Goal: Information Seeking & Learning: Learn about a topic

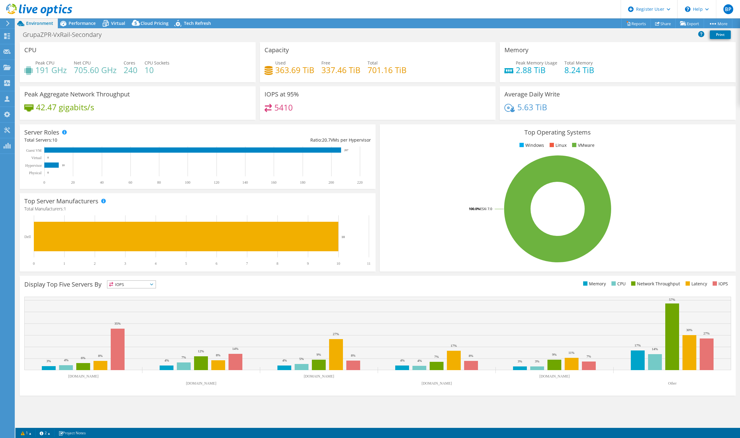
select select "USD"
click at [76, 22] on span "Performance" at bounding box center [82, 23] width 27 height 6
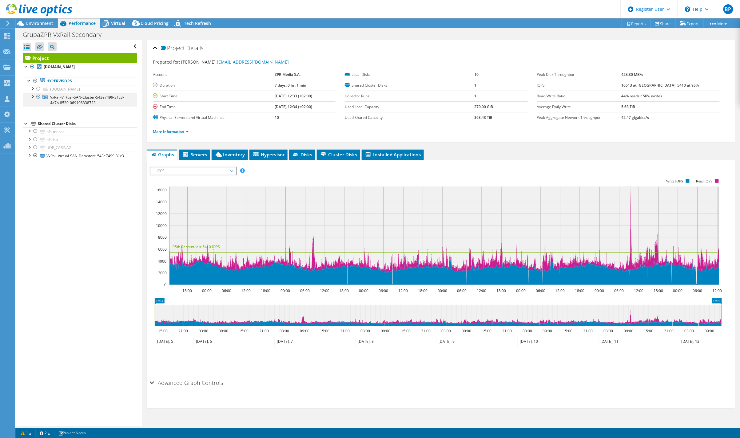
click at [33, 97] on div at bounding box center [32, 96] width 6 height 6
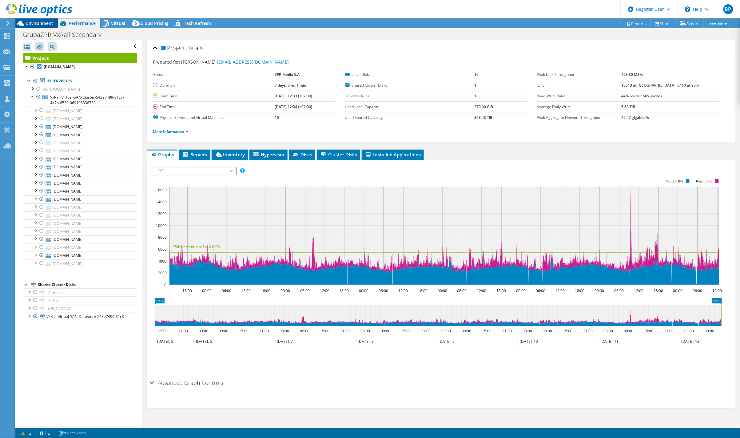
click at [33, 22] on span "Environment" at bounding box center [39, 23] width 27 height 6
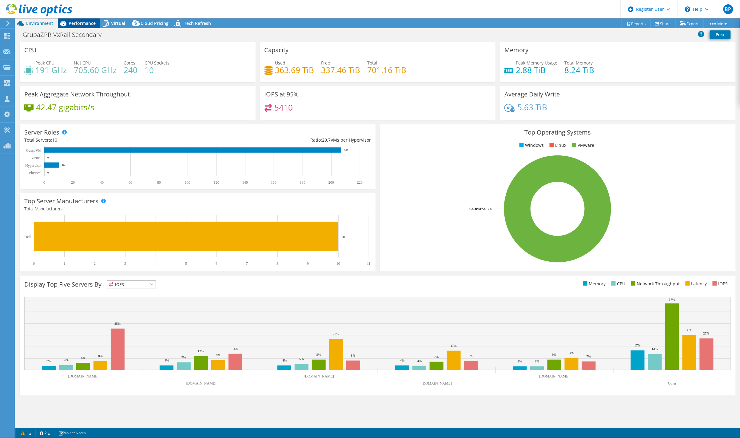
click at [83, 20] on span "Performance" at bounding box center [82, 23] width 27 height 6
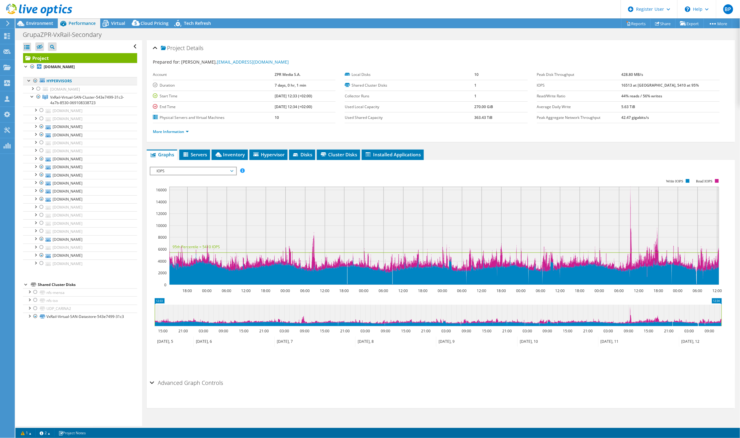
click at [29, 81] on div at bounding box center [29, 80] width 6 height 6
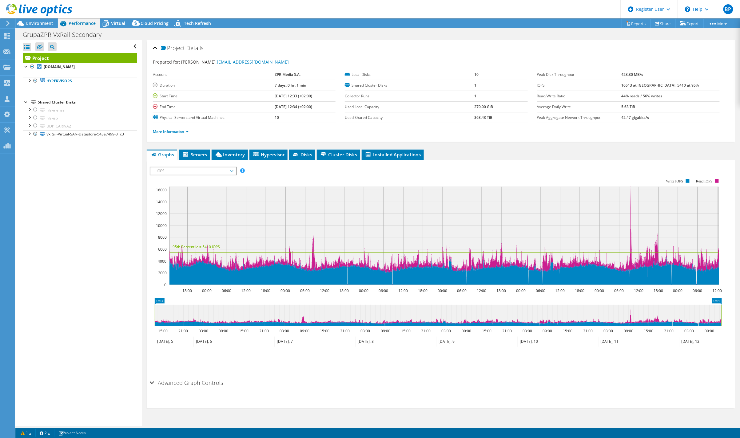
click at [192, 168] on span "IOPS" at bounding box center [192, 171] width 79 height 7
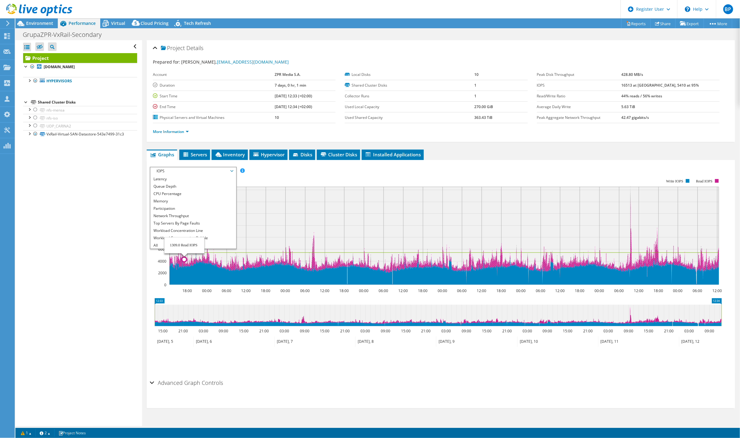
scroll to position [22, 0]
click at [156, 242] on li "All" at bounding box center [192, 244] width 85 height 7
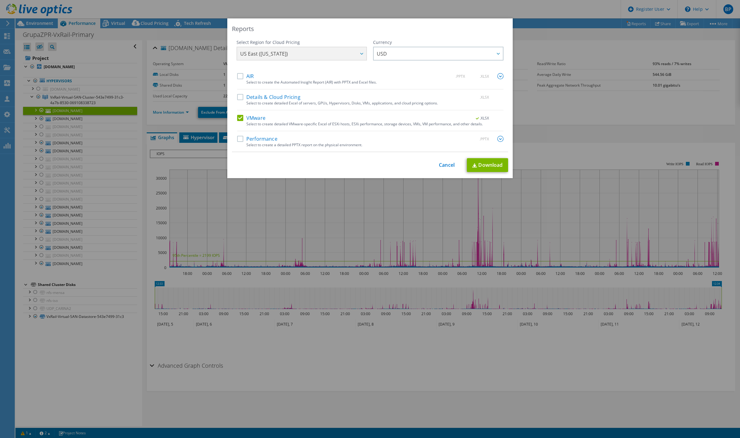
select select "USD"
click at [442, 165] on link "Cancel" at bounding box center [447, 165] width 16 height 6
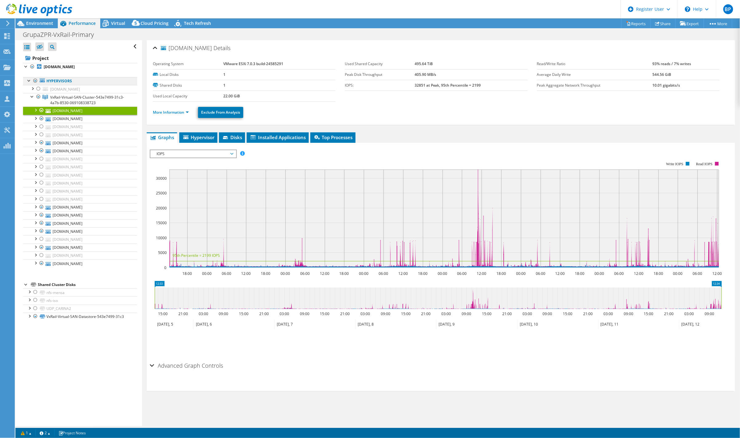
click at [59, 78] on link "Hypervisors" at bounding box center [80, 81] width 114 height 8
click at [56, 82] on link "Hypervisors" at bounding box center [80, 81] width 114 height 8
click at [42, 19] on div at bounding box center [36, 10] width 72 height 21
click at [42, 26] on span "Environment" at bounding box center [39, 23] width 27 height 6
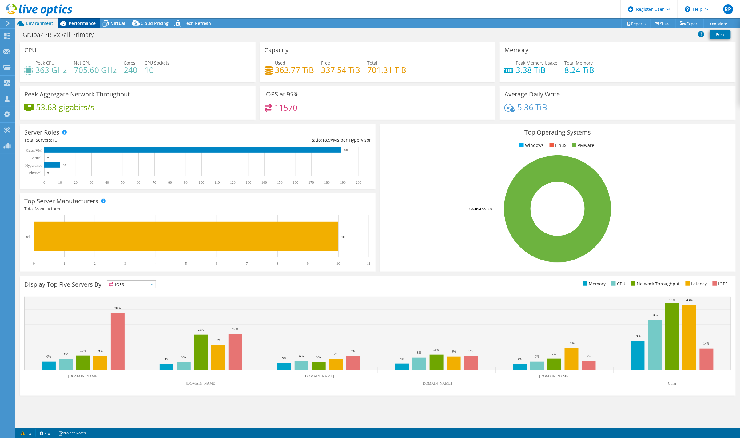
click at [78, 20] on div "Performance" at bounding box center [79, 23] width 42 height 10
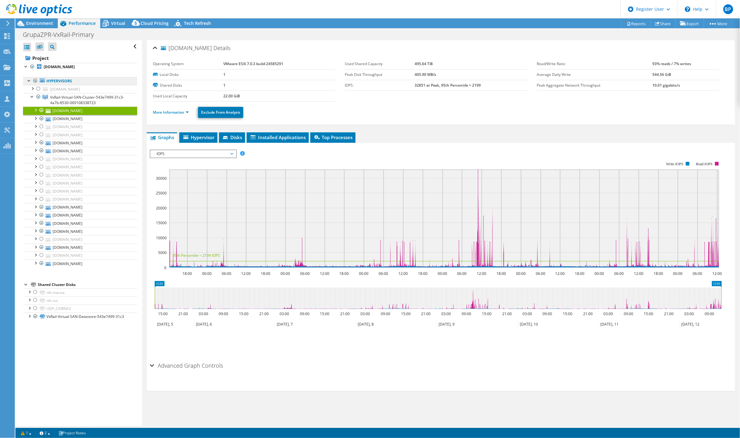
click at [60, 81] on link "Hypervisors" at bounding box center [80, 81] width 114 height 8
click at [29, 79] on div at bounding box center [29, 80] width 6 height 6
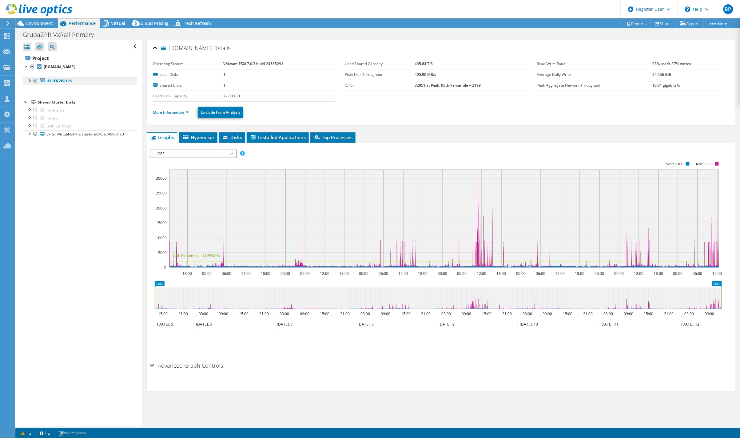
click at [82, 82] on link "Hypervisors" at bounding box center [80, 81] width 114 height 8
click at [188, 154] on span "IOPS" at bounding box center [192, 153] width 79 height 7
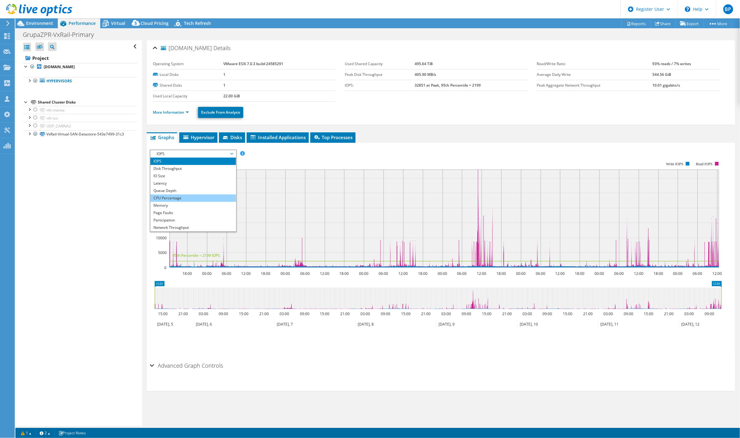
click at [173, 197] on li "CPU Percentage" at bounding box center [192, 198] width 85 height 7
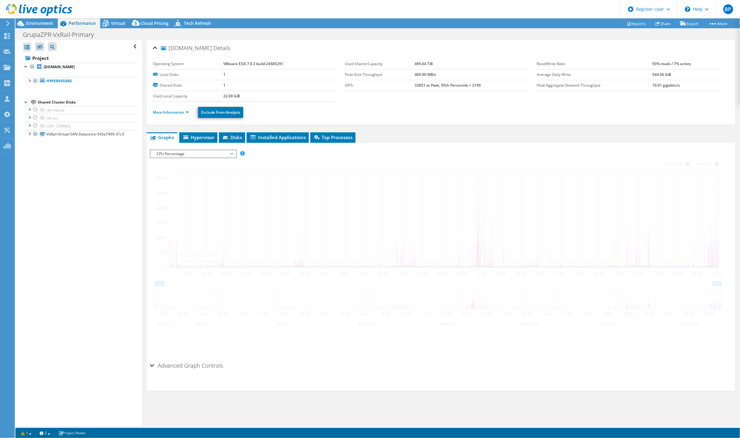
drag, startPoint x: 248, startPoint y: 287, endPoint x: 246, endPoint y: 283, distance: 3.9
click at [248, 287] on div at bounding box center [441, 255] width 582 height 210
click at [207, 136] on span "Hypervisor" at bounding box center [198, 137] width 32 height 6
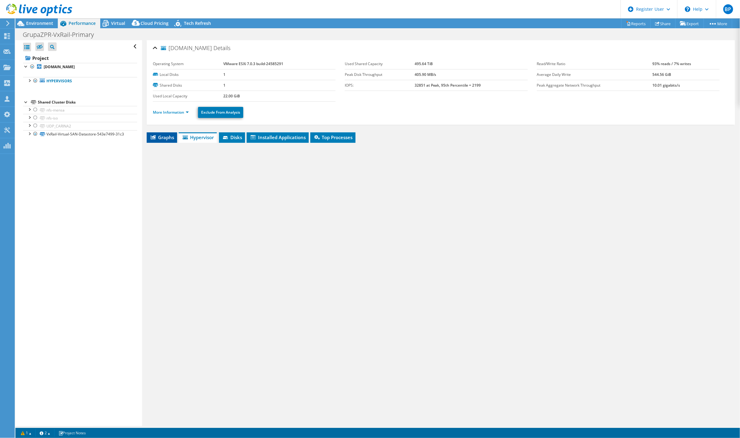
click at [156, 134] on span "Graphs" at bounding box center [162, 137] width 24 height 6
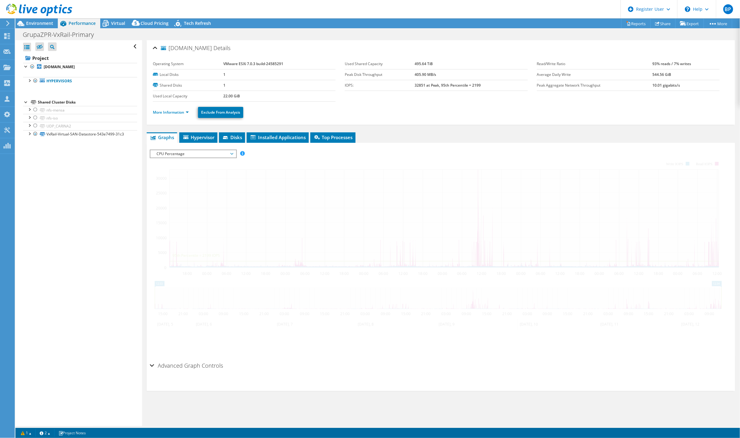
click at [164, 150] on span "CPU Percentage" at bounding box center [192, 153] width 79 height 7
click at [167, 226] on li "All" at bounding box center [192, 227] width 85 height 7
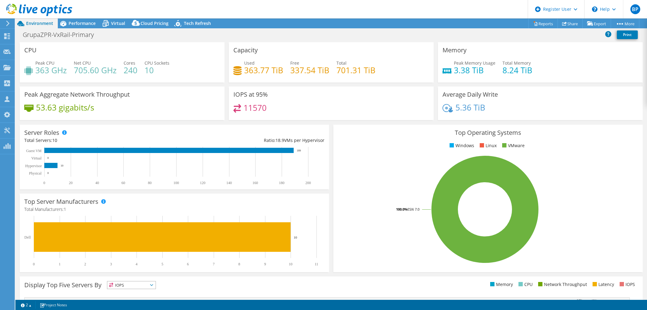
select select "USD"
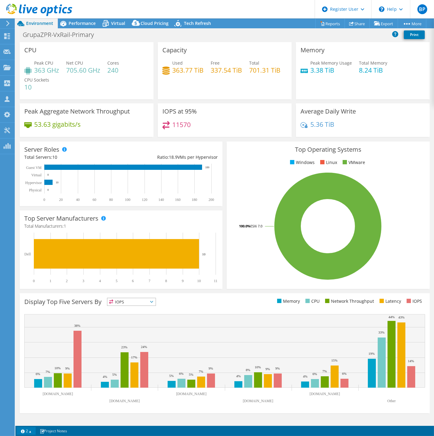
click at [29, 309] on link "2" at bounding box center [26, 431] width 19 height 8
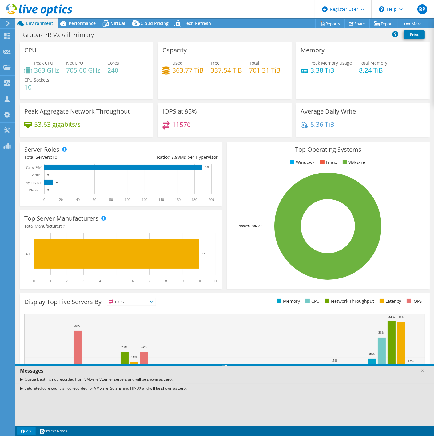
click at [29, 309] on link "2" at bounding box center [26, 431] width 19 height 8
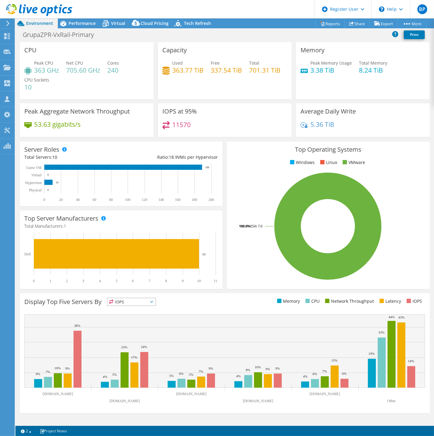
click at [137, 300] on span "IOPS" at bounding box center [131, 301] width 48 height 7
click at [134, 309] on li "CPU" at bounding box center [131, 327] width 48 height 9
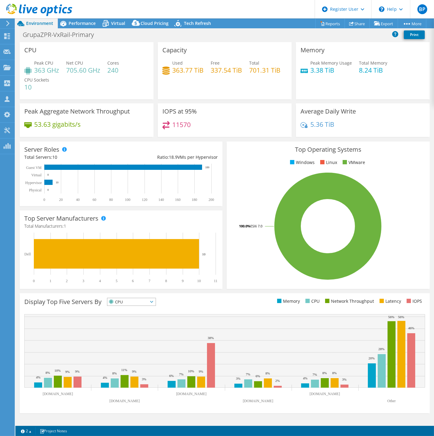
click at [141, 300] on span "CPU" at bounding box center [127, 301] width 41 height 7
click at [130, 309] on li "Memory" at bounding box center [131, 318] width 48 height 9
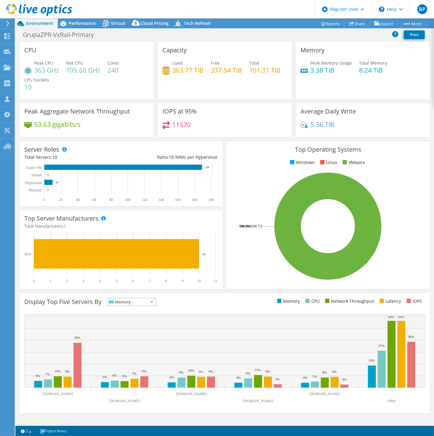
click at [148, 302] on span "Memory" at bounding box center [127, 301] width 41 height 7
click at [134, 309] on li "CPU" at bounding box center [131, 327] width 48 height 9
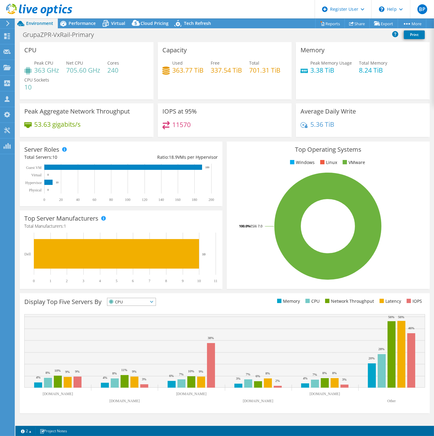
click at [132, 302] on span "CPU" at bounding box center [127, 301] width 41 height 7
click at [121, 309] on li "Memory" at bounding box center [131, 318] width 48 height 9
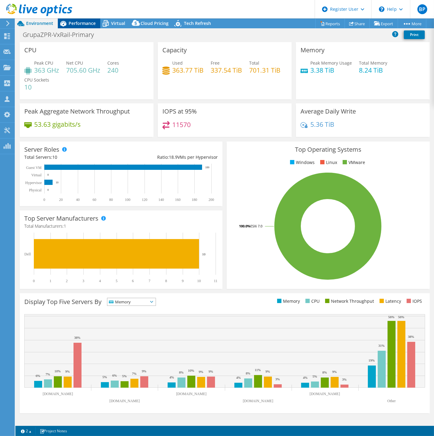
click at [75, 22] on span "Performance" at bounding box center [82, 23] width 27 height 6
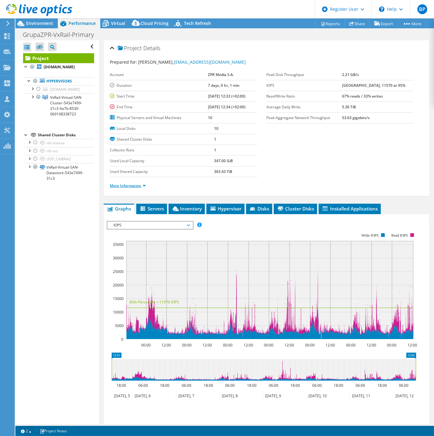
click at [125, 184] on link "More Information" at bounding box center [128, 185] width 36 height 5
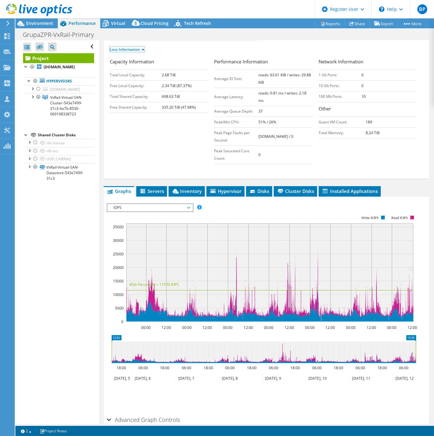
scroll to position [137, 0]
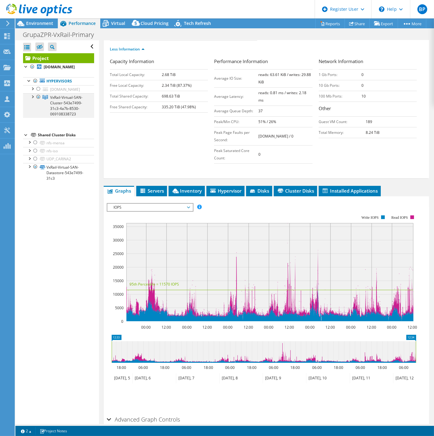
click at [32, 99] on div at bounding box center [32, 96] width 6 height 6
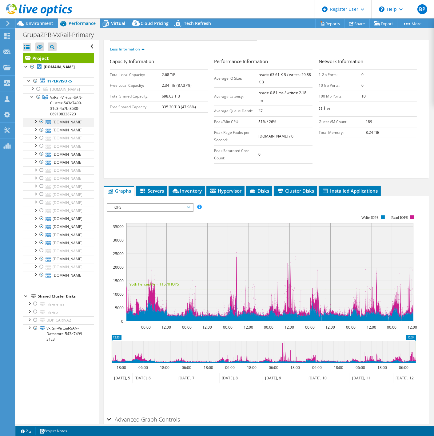
click at [34, 124] on div at bounding box center [35, 121] width 6 height 6
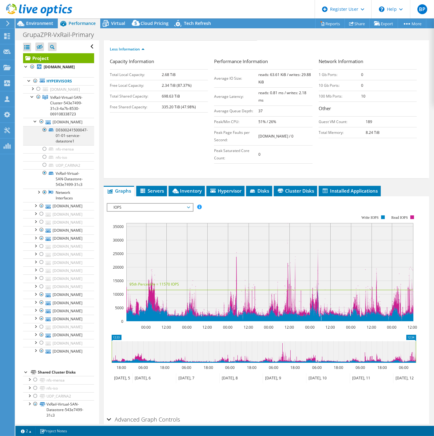
click at [45, 133] on div at bounding box center [45, 129] width 6 height 7
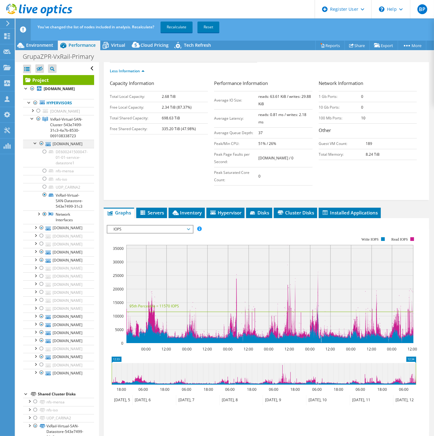
click at [33, 146] on div at bounding box center [35, 143] width 6 height 6
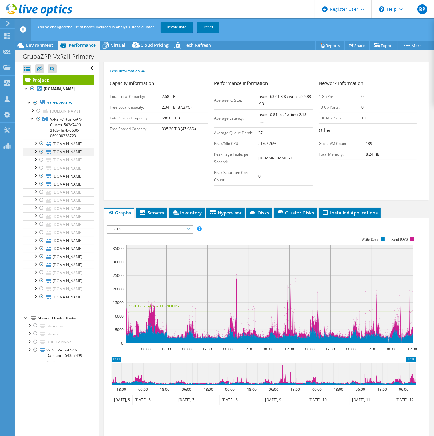
click at [36, 154] on div at bounding box center [35, 151] width 6 height 6
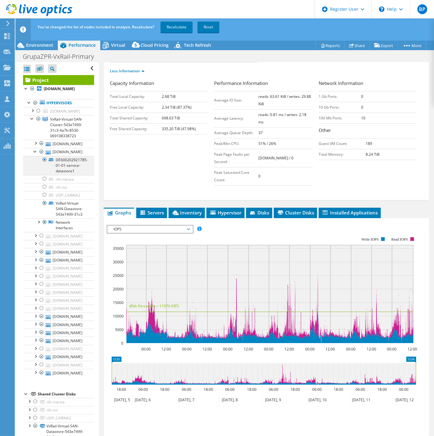
click at [44, 163] on div at bounding box center [45, 159] width 6 height 7
click at [33, 154] on div at bounding box center [35, 151] width 6 height 6
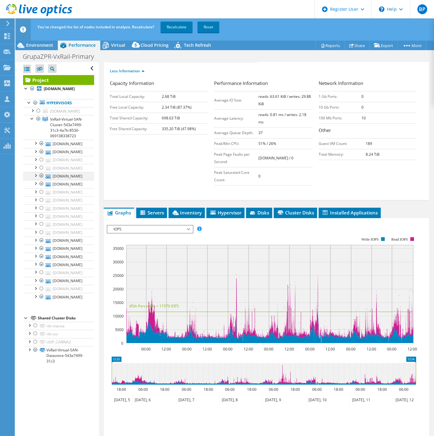
click at [34, 178] on div at bounding box center [35, 175] width 6 height 6
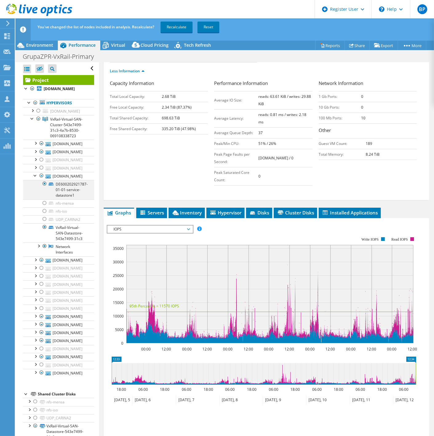
click at [43, 187] on div at bounding box center [45, 183] width 6 height 7
click at [35, 178] on div at bounding box center [35, 175] width 6 height 6
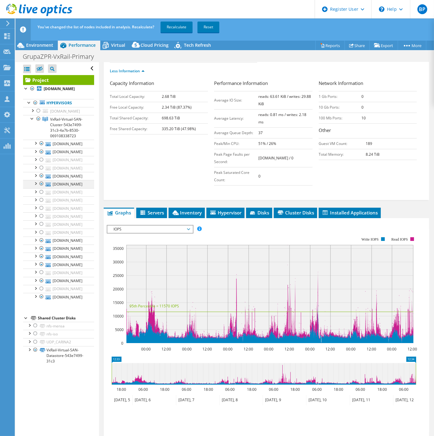
click at [36, 186] on div at bounding box center [35, 183] width 6 height 6
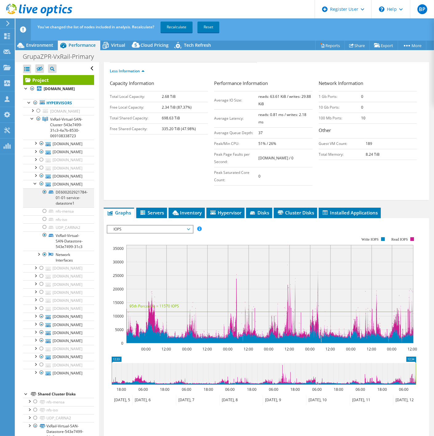
click at [44, 196] on div at bounding box center [45, 191] width 6 height 7
click at [34, 186] on div at bounding box center [35, 183] width 6 height 6
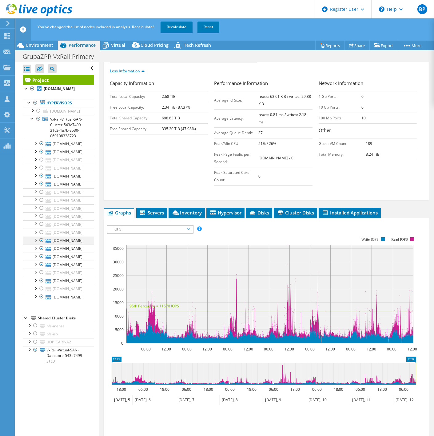
click at [36, 243] on div at bounding box center [35, 239] width 6 height 6
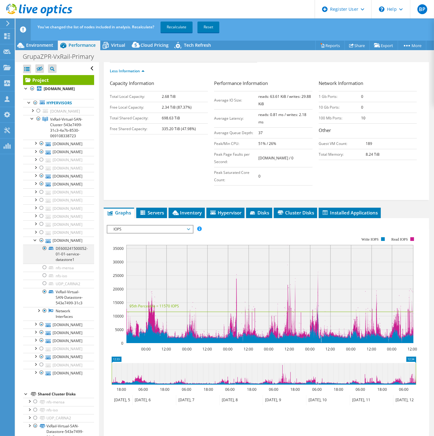
click at [44, 252] on div at bounding box center [45, 247] width 6 height 7
click at [34, 243] on div at bounding box center [35, 239] width 6 height 6
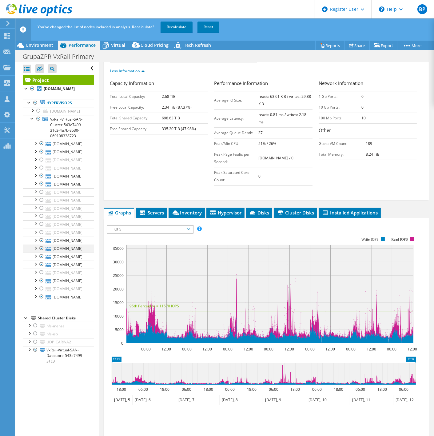
click at [35, 251] on div at bounding box center [35, 247] width 6 height 6
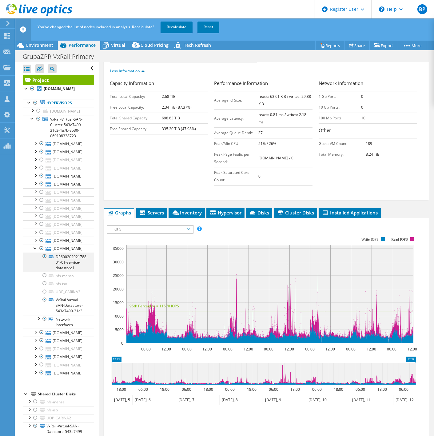
click at [44, 260] on div at bounding box center [45, 255] width 6 height 7
click at [34, 251] on div at bounding box center [35, 247] width 6 height 6
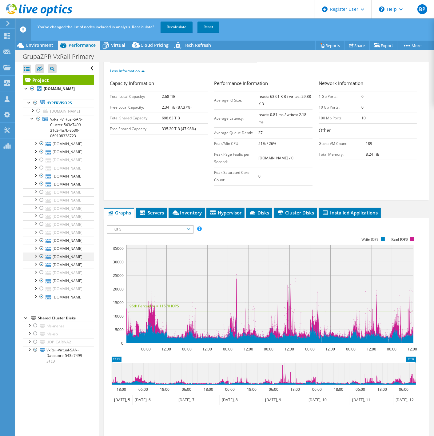
click at [34, 259] on div at bounding box center [35, 255] width 6 height 6
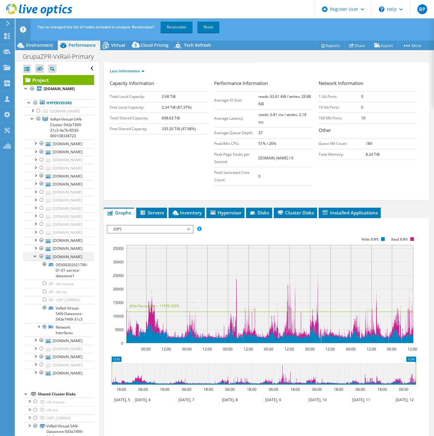
drag, startPoint x: 44, startPoint y: 280, endPoint x: 36, endPoint y: 274, distance: 9.6
click at [44, 268] on div at bounding box center [45, 263] width 6 height 7
click at [33, 259] on div at bounding box center [35, 255] width 6 height 6
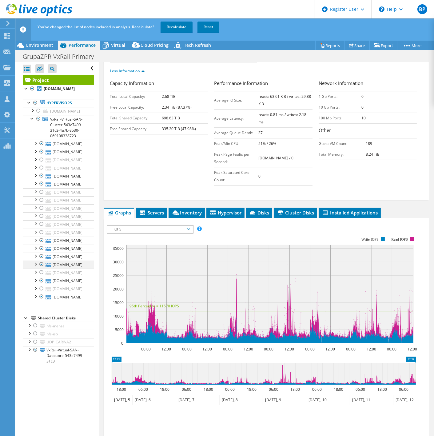
click at [35, 267] on div at bounding box center [35, 263] width 6 height 6
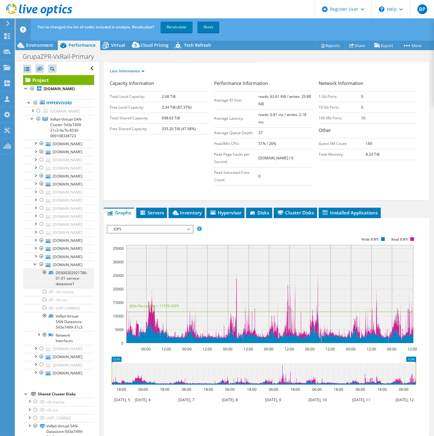
click at [43, 276] on div at bounding box center [45, 271] width 6 height 7
click at [34, 267] on div at bounding box center [35, 263] width 6 height 6
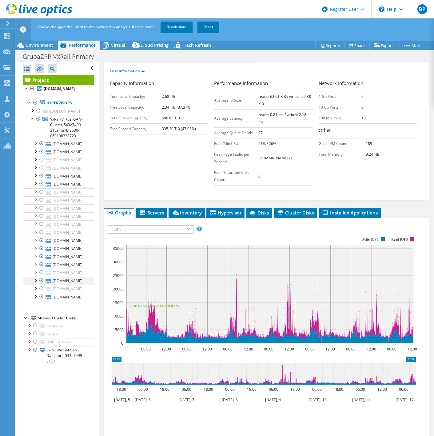
click at [34, 283] on div at bounding box center [35, 280] width 6 height 6
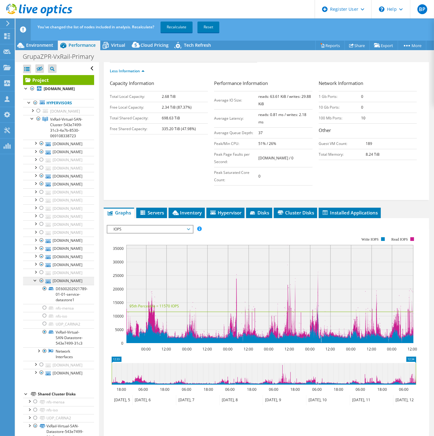
drag, startPoint x: 44, startPoint y: 306, endPoint x: 40, endPoint y: 302, distance: 5.7
click at [43, 292] on div at bounding box center [45, 288] width 6 height 7
click at [32, 283] on div at bounding box center [35, 280] width 6 height 6
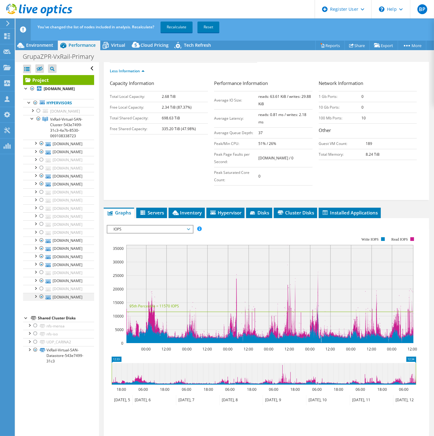
click at [35, 299] on div at bounding box center [35, 296] width 6 height 6
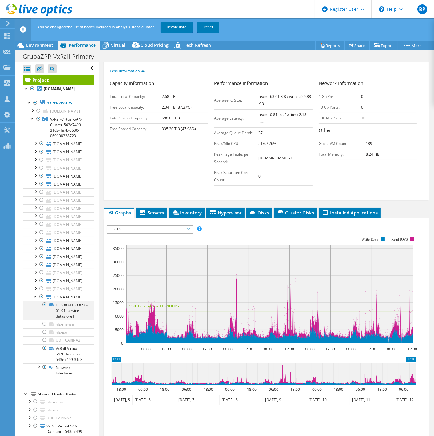
click at [42, 308] on div at bounding box center [45, 304] width 6 height 7
click at [33, 299] on div at bounding box center [35, 296] width 6 height 6
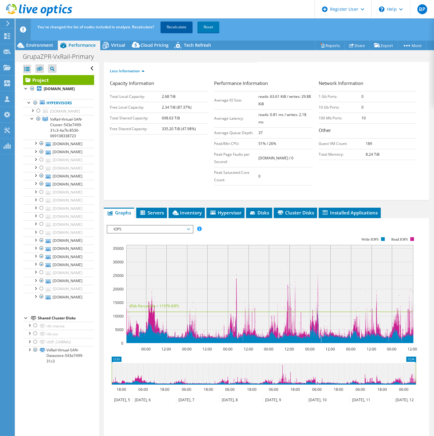
click at [172, 27] on link "Recalculate" at bounding box center [177, 27] width 32 height 11
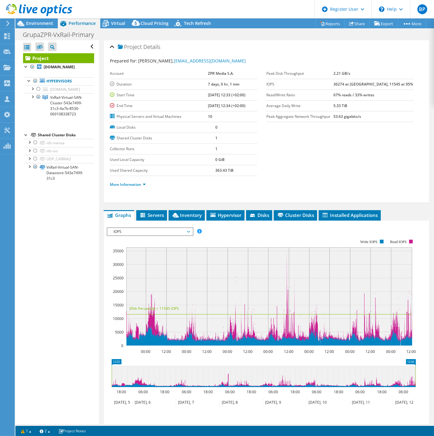
scroll to position [0, 0]
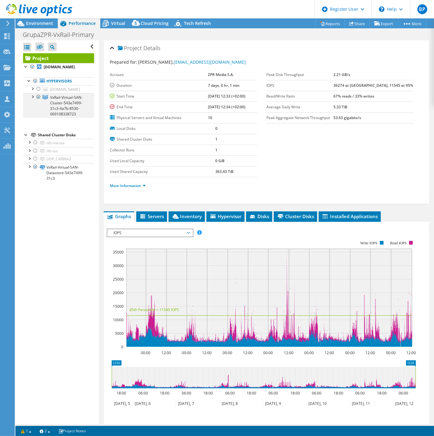
click at [32, 99] on div at bounding box center [32, 96] width 6 height 6
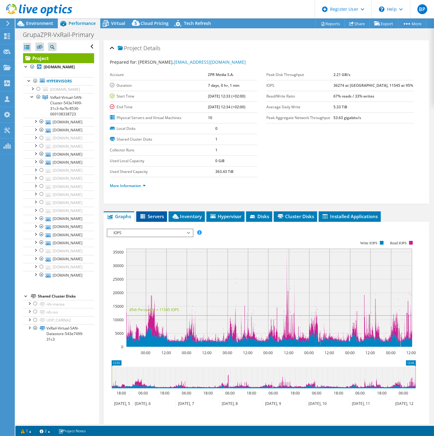
click at [151, 214] on span "Servers" at bounding box center [151, 216] width 25 height 6
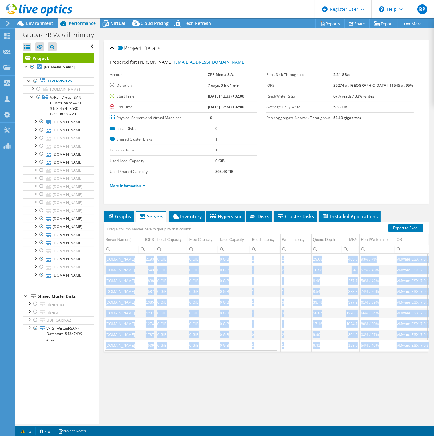
scroll to position [13, 0]
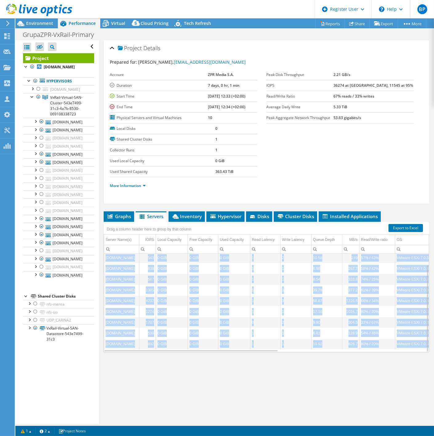
drag, startPoint x: 104, startPoint y: 258, endPoint x: 422, endPoint y: 346, distance: 330.0
click at [422, 309] on div "vxrail10.grupazpr.pl 2193 0 GiB 0 GiB 0 GiB 1 2 29.68 405.8 93% / 7% VMware ESX…" at bounding box center [266, 303] width 325 height 98
copy div "vxrail10.grupazpr.pl 2193 0 GiB 0 GiB 0 GiB 1 2 29.68 405.8 93% / 7% VMware ESX…"
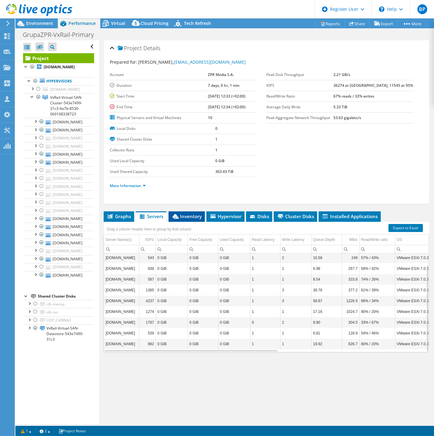
click at [188, 213] on span "Inventory" at bounding box center [187, 216] width 30 height 6
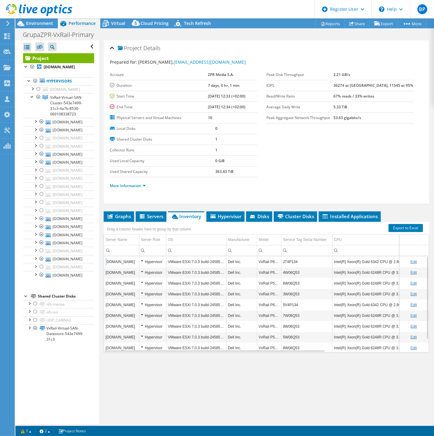
click at [107, 262] on td "[DOMAIN_NAME]" at bounding box center [121, 261] width 35 height 11
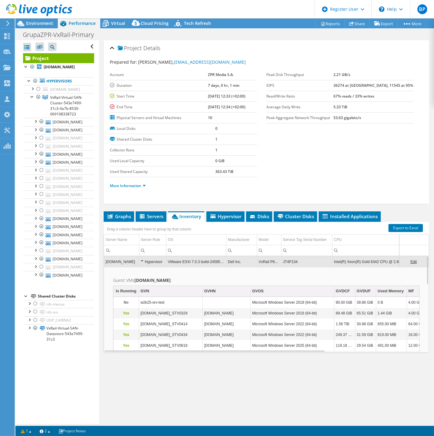
click at [172, 213] on span "Inventory" at bounding box center [186, 216] width 30 height 6
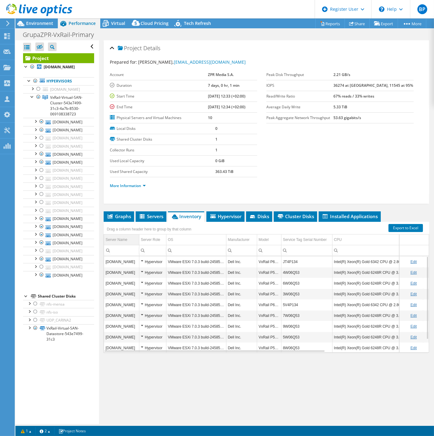
click at [118, 238] on div "Server Name" at bounding box center [116, 239] width 22 height 7
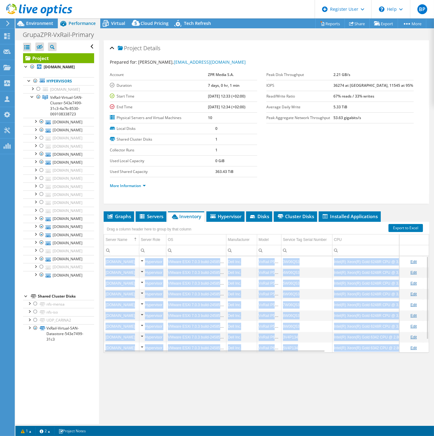
scroll to position [14, 0]
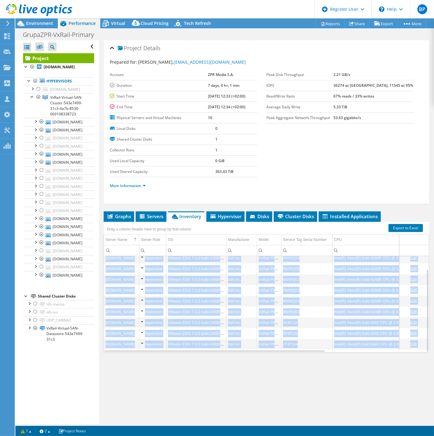
drag, startPoint x: 105, startPoint y: 261, endPoint x: 416, endPoint y: 345, distance: 322.1
click at [416, 309] on div "vxrail01.grupazpr.pl Hypervisor VMware ESXi 7.0.3 build-24585291 Dell Inc. VxRa…" at bounding box center [266, 304] width 325 height 97
copy div "vxrail01.grupazpr.pl Hypervisor VMware ESXi 7.0.3 build-24585291 Dell Inc. VxRa…"
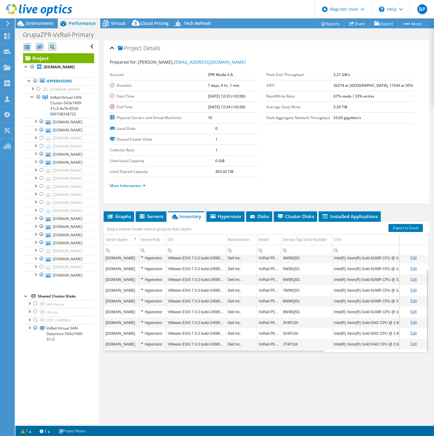
click at [264, 309] on div "Project Details Prepared for: [PERSON_NAME], [EMAIL_ADDRESS][DOMAIN_NAME] Accou…" at bounding box center [266, 231] width 335 height 383
click at [153, 216] on span "Servers" at bounding box center [151, 216] width 25 height 6
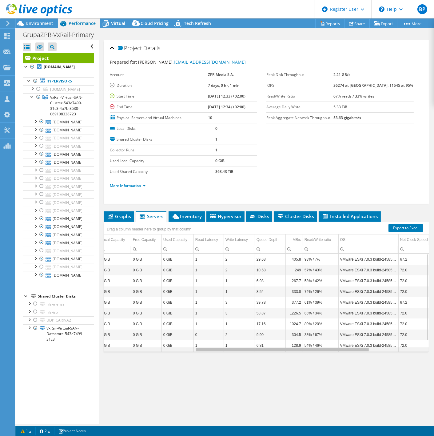
scroll to position [0, 266]
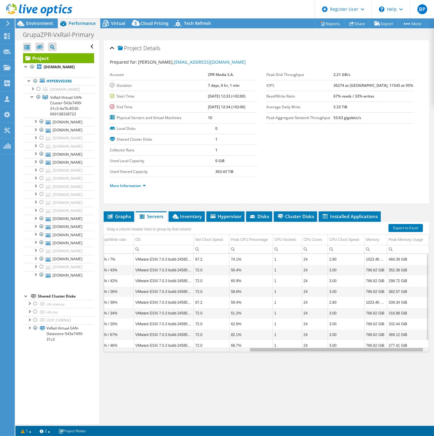
drag, startPoint x: 185, startPoint y: 348, endPoint x: 363, endPoint y: 359, distance: 177.8
click at [363, 309] on body "BP Dell User [PERSON_NAME] [PERSON_NAME][EMAIL_ADDRESS][PERSON_NAME][DOMAIN_NAM…" at bounding box center [217, 218] width 434 height 436
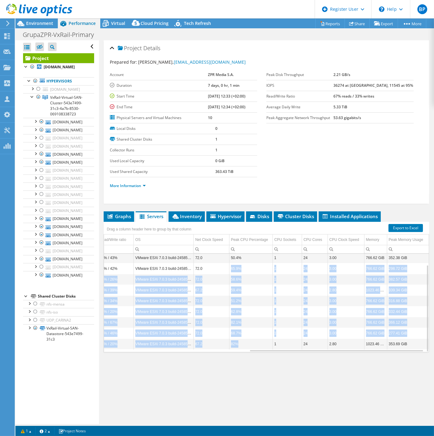
drag, startPoint x: 238, startPoint y: 345, endPoint x: 217, endPoint y: 265, distance: 81.9
click at [217, 265] on tbody "vxrail10.grupazpr.pl 2193 0 GiB 0 GiB 0 GiB 1 2 29.68 405.8 93% / 7% VMware ESX…" at bounding box center [136, 295] width 586 height 108
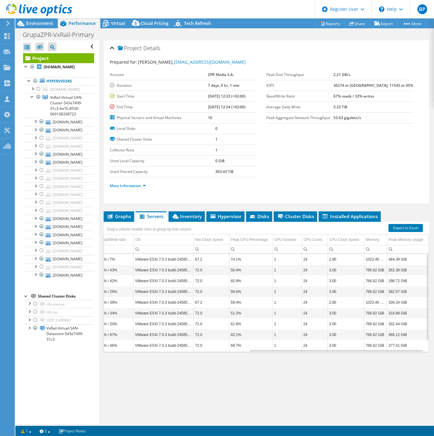
click at [244, 257] on td "74.1%" at bounding box center [250, 259] width 43 height 11
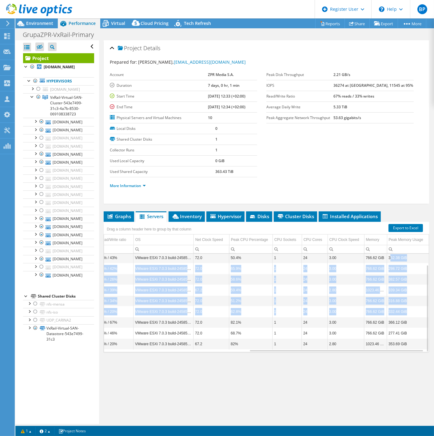
drag, startPoint x: 385, startPoint y: 256, endPoint x: 405, endPoint y: 305, distance: 52.6
click at [405, 305] on tbody "vxrail10.grupazpr.pl 2193 0 GiB 0 GiB 0 GiB 1 2 29.68 405.8 93% / 7% VMware ESX…" at bounding box center [136, 295] width 586 height 108
drag, startPoint x: 405, startPoint y: 305, endPoint x: 402, endPoint y: 260, distance: 45.3
click at [402, 260] on td "352.38 GiB" at bounding box center [408, 257] width 42 height 11
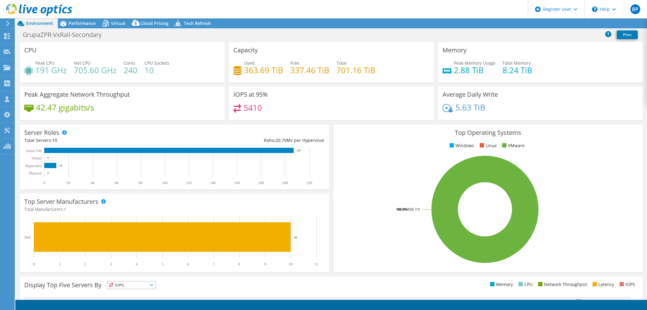
select select "USD"
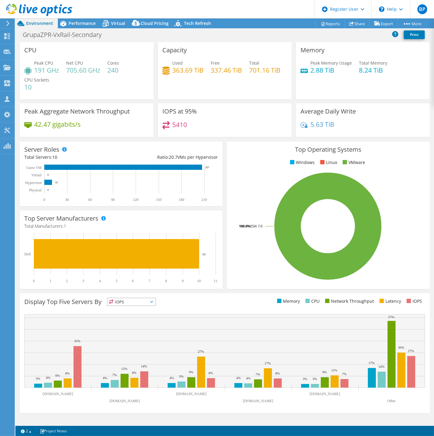
click at [146, 302] on span "IOPS" at bounding box center [131, 301] width 48 height 7
click at [132, 309] on li "CPU" at bounding box center [131, 327] width 48 height 9
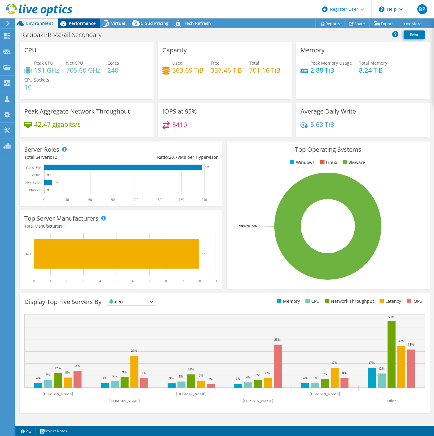
click at [75, 24] on span "Performance" at bounding box center [82, 23] width 27 height 6
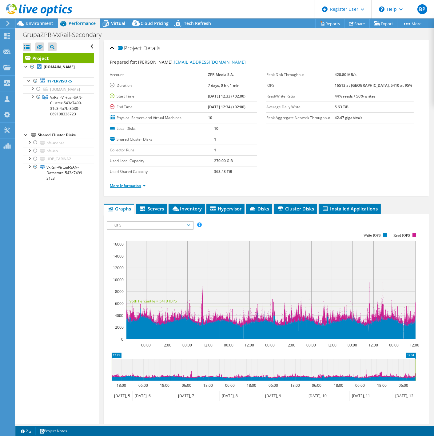
click at [130, 185] on link "More Information" at bounding box center [128, 185] width 36 height 5
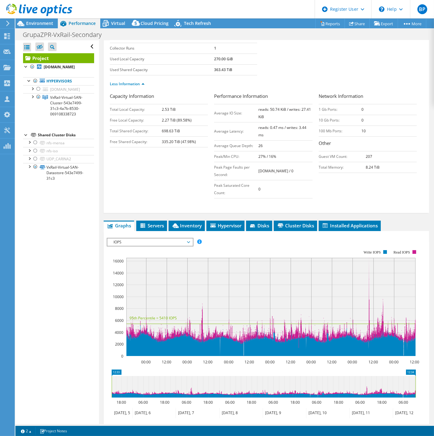
scroll to position [102, 0]
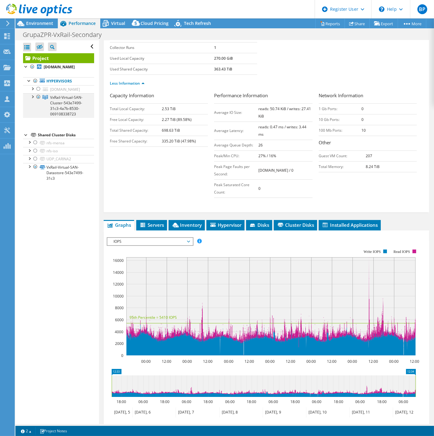
click at [32, 99] on div at bounding box center [32, 96] width 6 height 6
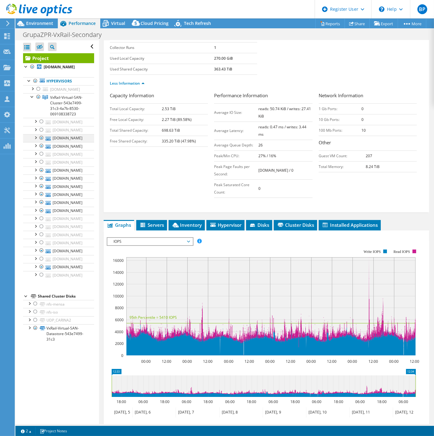
click at [35, 140] on div at bounding box center [35, 137] width 6 height 6
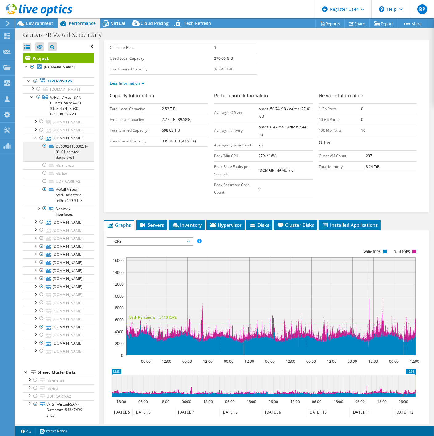
click at [42, 149] on div at bounding box center [45, 145] width 6 height 7
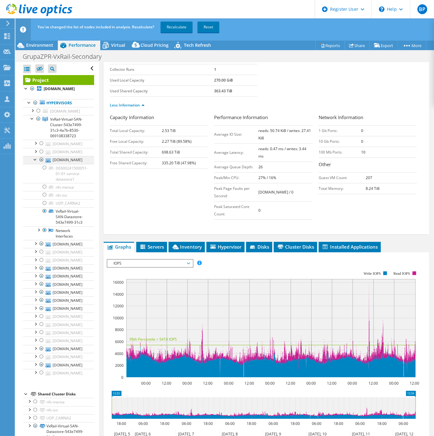
click at [33, 162] on div at bounding box center [35, 159] width 6 height 6
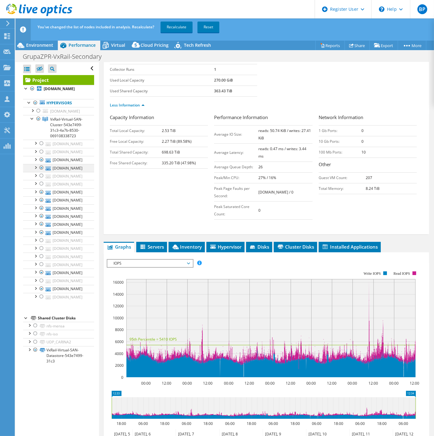
click at [35, 170] on div at bounding box center [35, 167] width 6 height 6
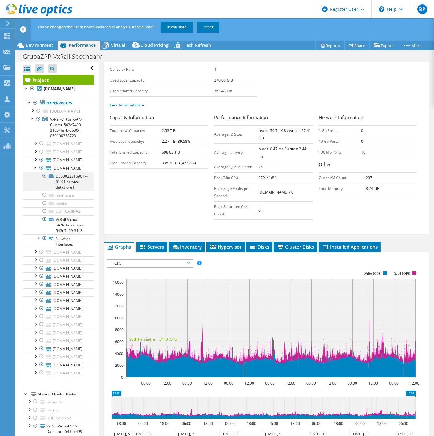
click at [45, 179] on div at bounding box center [45, 175] width 6 height 7
click at [34, 170] on div at bounding box center [35, 167] width 6 height 6
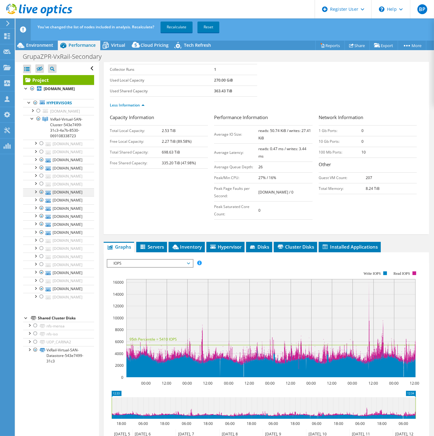
click at [33, 194] on div at bounding box center [35, 191] width 6 height 6
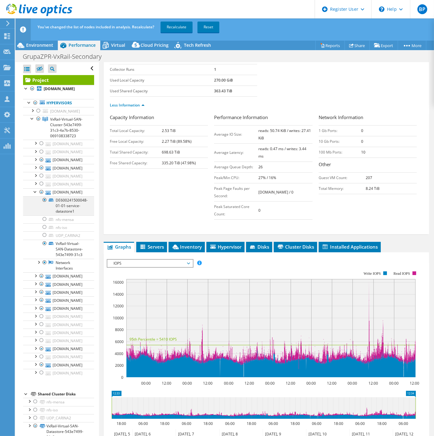
click at [44, 204] on div at bounding box center [45, 199] width 6 height 7
click at [33, 194] on div at bounding box center [35, 191] width 6 height 6
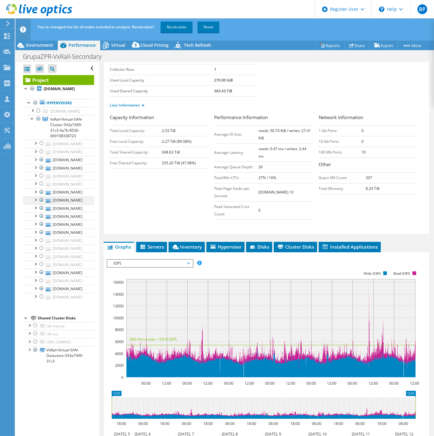
click at [35, 202] on div at bounding box center [35, 199] width 6 height 6
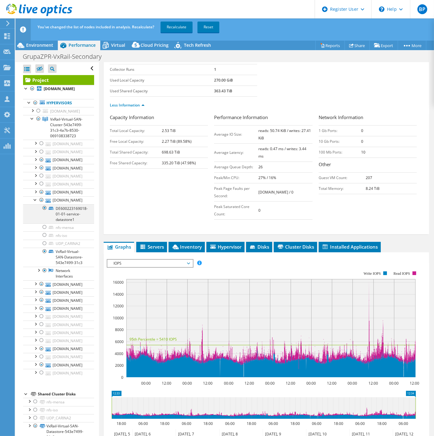
click at [45, 212] on div at bounding box center [45, 207] width 6 height 7
click at [35, 202] on div at bounding box center [35, 199] width 6 height 6
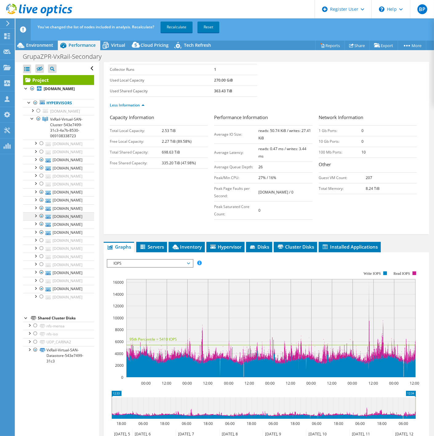
click at [34, 218] on div at bounding box center [35, 215] width 6 height 6
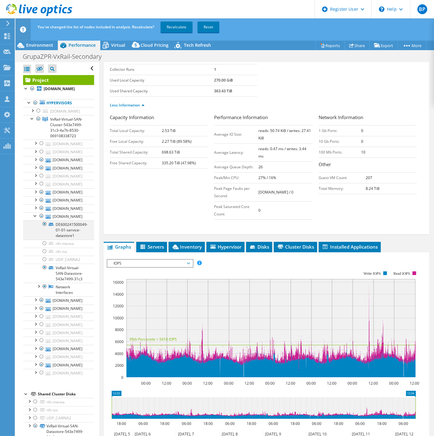
drag, startPoint x: 44, startPoint y: 241, endPoint x: 36, endPoint y: 232, distance: 12.2
click at [45, 228] on div at bounding box center [45, 223] width 6 height 7
click at [36, 210] on div at bounding box center [35, 207] width 6 height 6
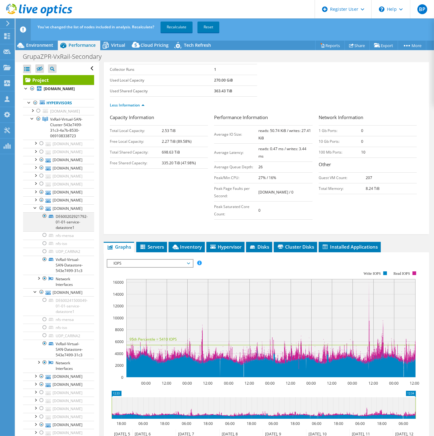
click at [45, 220] on div at bounding box center [45, 215] width 6 height 7
click at [33, 210] on div at bounding box center [35, 207] width 6 height 6
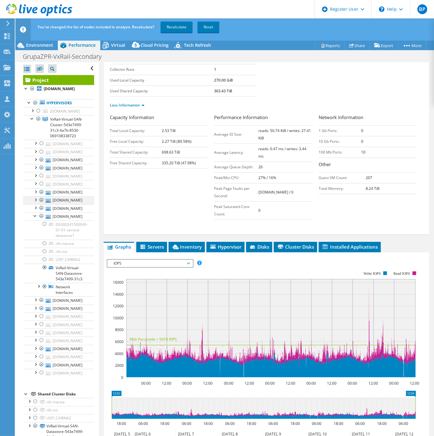
click at [36, 202] on div at bounding box center [35, 199] width 6 height 6
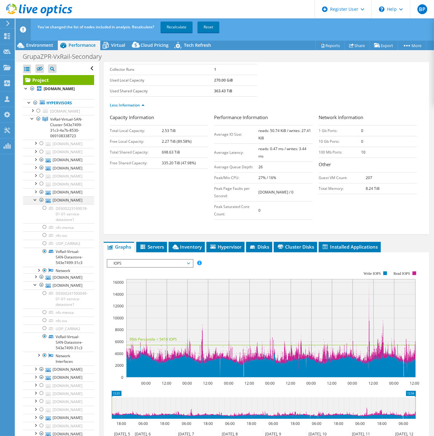
click at [36, 202] on div at bounding box center [35, 199] width 6 height 6
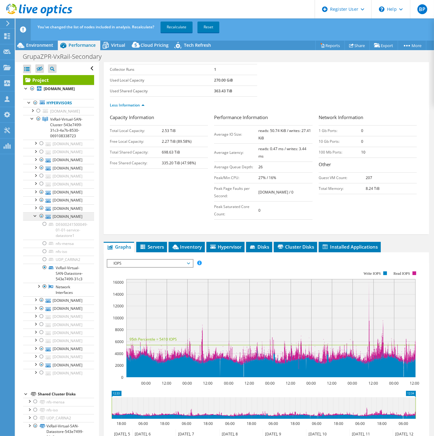
click at [32, 233] on li "[DOMAIN_NAME] DE600241500049-01-01-service-datastore1 nfs-mensa" at bounding box center [58, 254] width 71 height 84
click at [35, 218] on div at bounding box center [35, 215] width 6 height 6
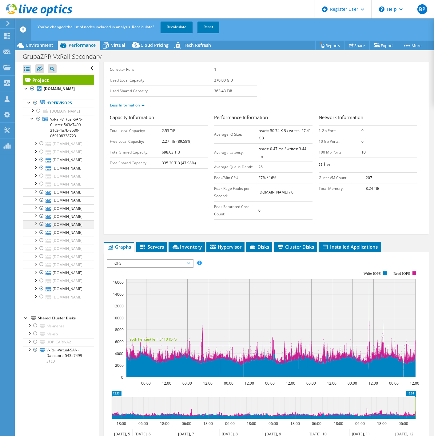
click at [36, 226] on div at bounding box center [35, 223] width 6 height 6
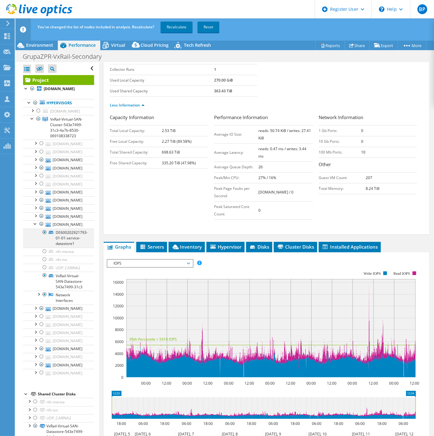
click at [44, 236] on div at bounding box center [45, 231] width 6 height 7
click at [33, 226] on div at bounding box center [35, 223] width 6 height 6
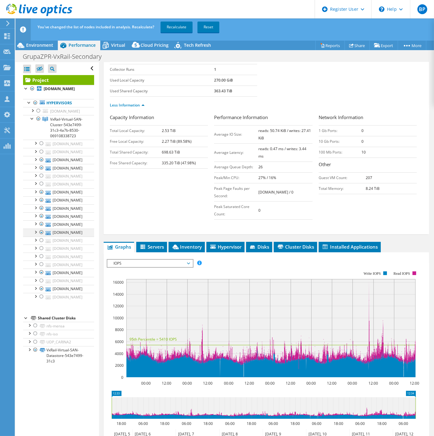
click at [36, 235] on div at bounding box center [35, 231] width 6 height 6
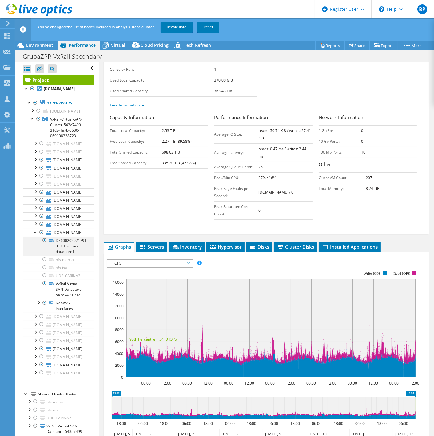
click at [44, 244] on div at bounding box center [45, 239] width 6 height 7
click at [34, 235] on div at bounding box center [35, 231] width 6 height 6
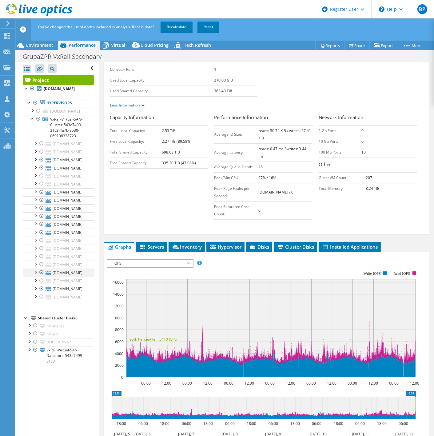
click at [37, 275] on div at bounding box center [35, 271] width 6 height 6
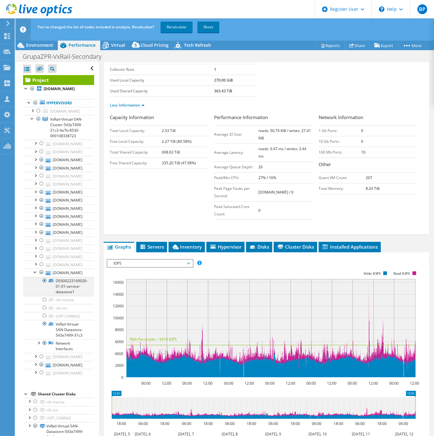
click at [45, 284] on div at bounding box center [45, 280] width 6 height 7
click at [33, 275] on div at bounding box center [35, 271] width 6 height 6
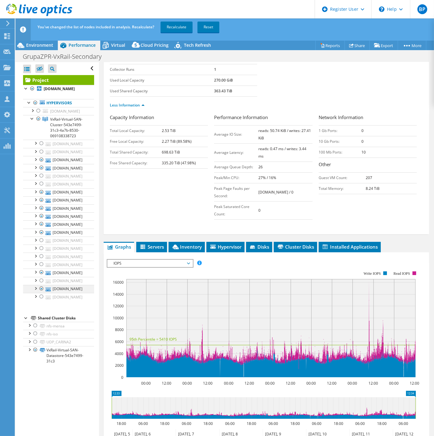
click at [38, 293] on li "[DOMAIN_NAME] DE600223169019-01-01-service-datastore1 nfs-mensa" at bounding box center [58, 289] width 71 height 8
click at [36, 291] on div at bounding box center [35, 288] width 6 height 6
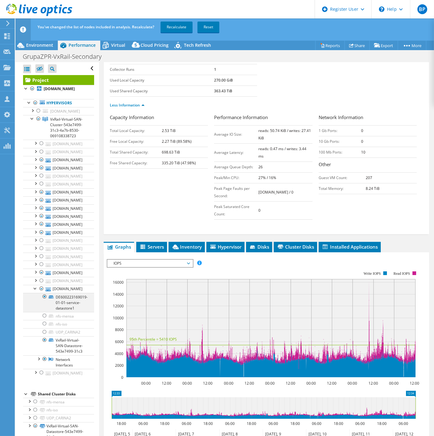
click at [45, 300] on div at bounding box center [45, 296] width 6 height 7
click at [34, 291] on div at bounding box center [35, 288] width 6 height 6
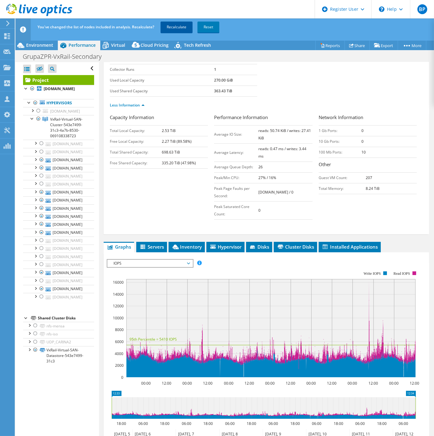
click at [183, 25] on link "Recalculate" at bounding box center [177, 27] width 32 height 11
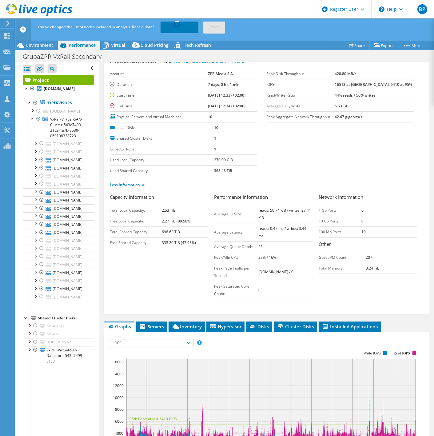
scroll to position [0, 0]
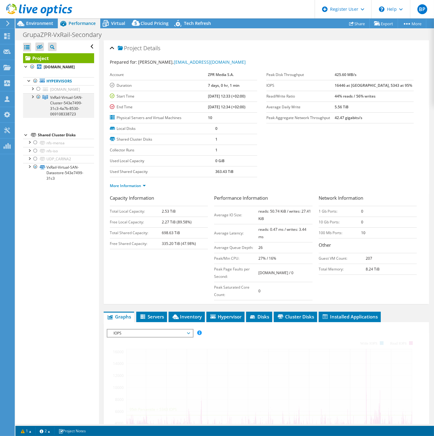
click at [31, 99] on div at bounding box center [32, 96] width 6 height 6
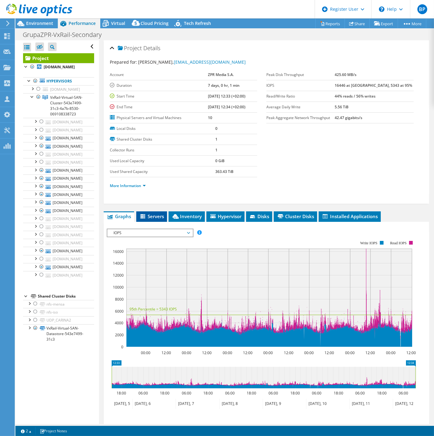
click at [152, 214] on span "Servers" at bounding box center [151, 216] width 25 height 6
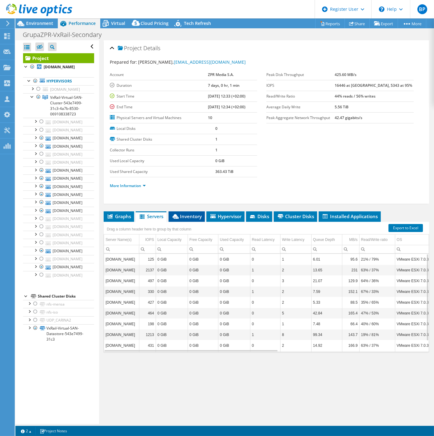
click at [182, 214] on span "Inventory" at bounding box center [187, 216] width 30 height 6
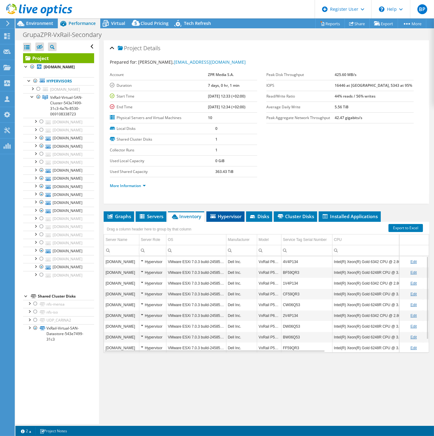
click at [228, 214] on span "Hypervisor" at bounding box center [225, 216] width 32 height 6
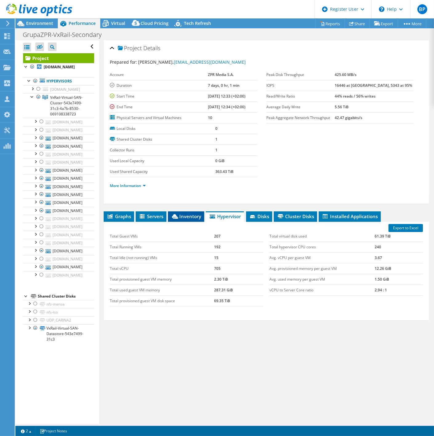
click at [191, 216] on span "Inventory" at bounding box center [186, 216] width 30 height 6
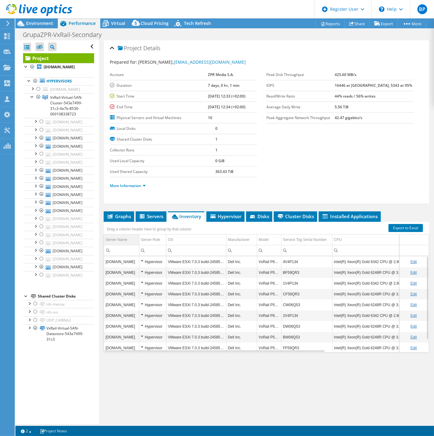
click at [124, 238] on div "Server Name" at bounding box center [116, 239] width 22 height 7
drag, startPoint x: 332, startPoint y: 240, endPoint x: 311, endPoint y: 242, distance: 21.3
click at [311, 242] on div "Drag a column header here to group by that column Server Name Server Role OS Ma…" at bounding box center [266, 287] width 325 height 131
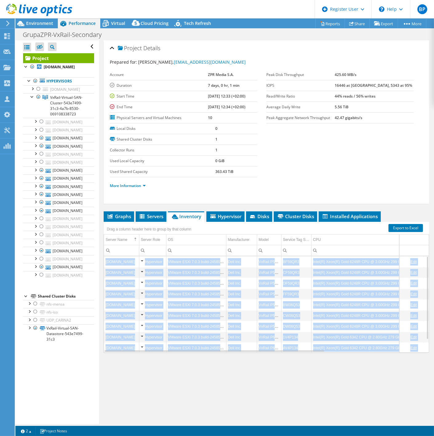
scroll to position [14, 0]
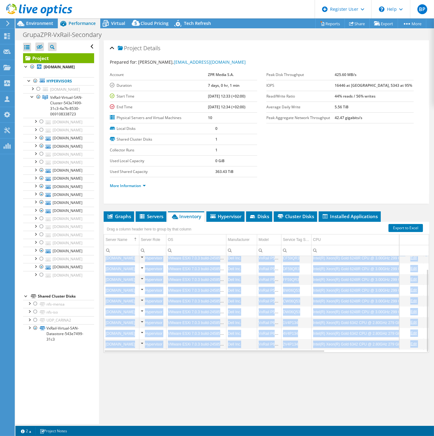
drag, startPoint x: 106, startPoint y: 261, endPoint x: 419, endPoint y: 346, distance: 324.4
click at [419, 309] on div "[DOMAIN_NAME] Hypervisor VMware ESXi 7.0.3 build-24585291 Dell Inc. VxRail P570…" at bounding box center [266, 304] width 325 height 97
copy div "loremi08.dolorsit.am Consectetu ADipis ELIt 6.5.4 seddo-31141442 Eius Tem. InCi…"
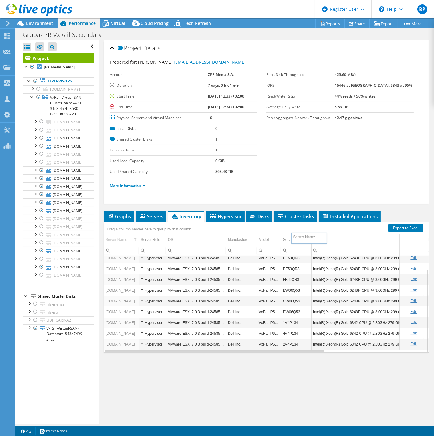
drag, startPoint x: 105, startPoint y: 238, endPoint x: 289, endPoint y: 237, distance: 184.2
drag, startPoint x: 107, startPoint y: 239, endPoint x: 119, endPoint y: 239, distance: 11.7
drag, startPoint x: 405, startPoint y: 240, endPoint x: 179, endPoint y: 240, distance: 225.7
click at [173, 240] on div "Server Name Server Role OS Manufacturer Model Service Tag Serial Number CPU CPU…" at bounding box center [266, 245] width 325 height 22
drag, startPoint x: 400, startPoint y: 248, endPoint x: 201, endPoint y: 237, distance: 199.2
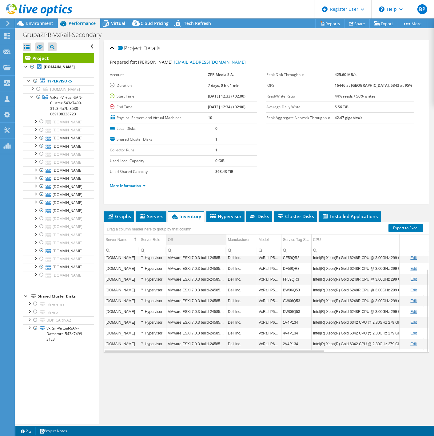
click at [201, 237] on div "Server Name Server Role OS Manufacturer Model Service Tag Serial Number CPU CPU…" at bounding box center [266, 245] width 325 height 22
drag, startPoint x: 105, startPoint y: 257, endPoint x: 105, endPoint y: 232, distance: 25.8
click at [105, 232] on div "Drag a column header here to group by that column Server Name Server Role OS Ma…" at bounding box center [266, 287] width 325 height 131
drag, startPoint x: 105, startPoint y: 232, endPoint x: 108, endPoint y: 226, distance: 6.2
click at [108, 226] on div "Drag a column header here to group by that column" at bounding box center [149, 229] width 88 height 9
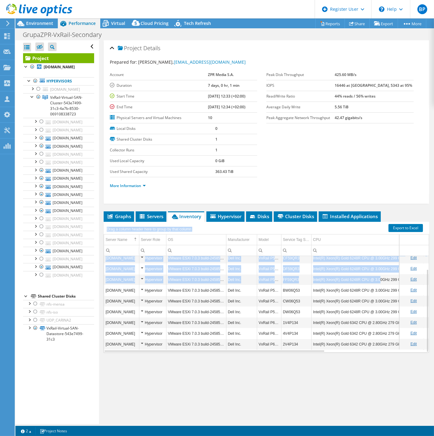
drag, startPoint x: 104, startPoint y: 227, endPoint x: 375, endPoint y: 273, distance: 275.7
click at [375, 273] on div "Drag a column header here to group by that column Server Name Server Role OS Ma…" at bounding box center [266, 287] width 325 height 131
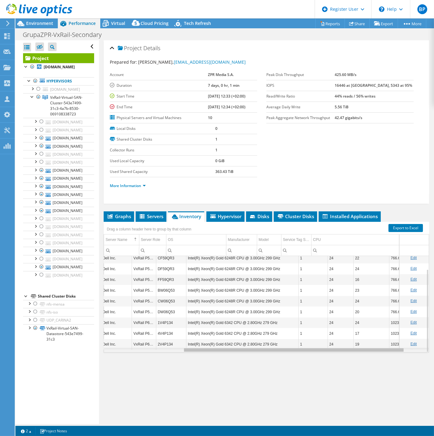
scroll to position [0, 143]
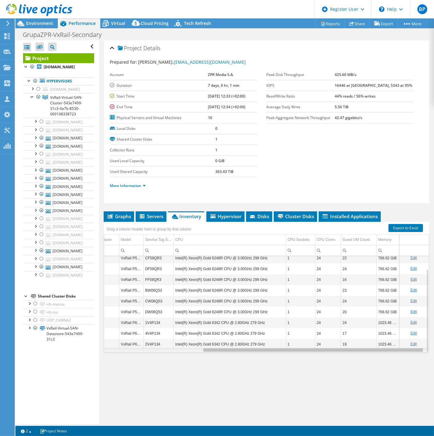
drag, startPoint x: 275, startPoint y: 349, endPoint x: 421, endPoint y: 355, distance: 146.2
click at [421, 309] on body "BP Dell User [PERSON_NAME] [PERSON_NAME][EMAIL_ADDRESS][PERSON_NAME][DOMAIN_NAM…" at bounding box center [217, 218] width 434 height 436
click at [139, 309] on div "Project Details Prepared for: [PERSON_NAME], [EMAIL_ADDRESS][DOMAIN_NAME] Accou…" at bounding box center [266, 231] width 335 height 383
click at [148, 216] on span "Servers" at bounding box center [151, 216] width 25 height 6
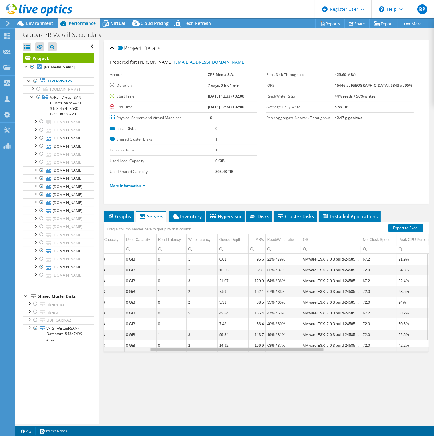
scroll to position [0, 266]
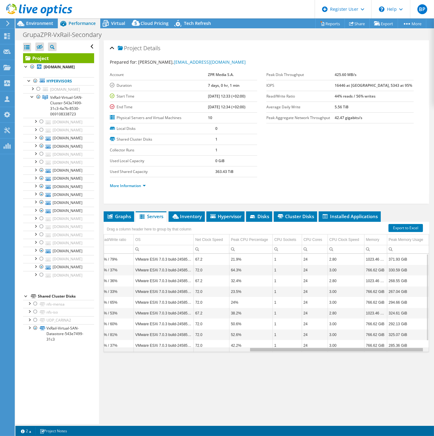
drag, startPoint x: 186, startPoint y: 349, endPoint x: 388, endPoint y: 367, distance: 202.2
click at [388, 309] on body "BP Dell User [PERSON_NAME] [PERSON_NAME][EMAIL_ADDRESS][PERSON_NAME][DOMAIN_NAM…" at bounding box center [217, 218] width 434 height 436
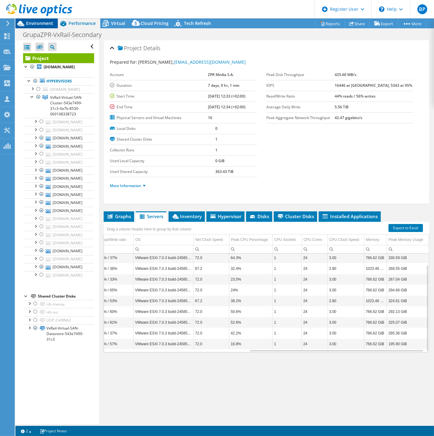
drag, startPoint x: 32, startPoint y: 22, endPoint x: 22, endPoint y: 24, distance: 10.1
click at [32, 22] on span "Environment" at bounding box center [39, 23] width 27 height 6
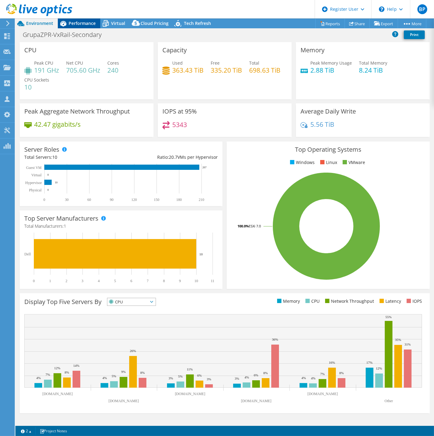
click at [93, 20] on span "Performance" at bounding box center [82, 23] width 27 height 6
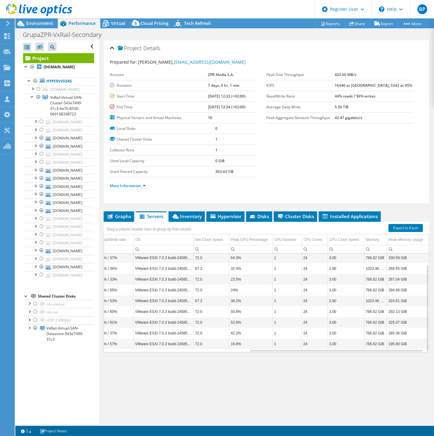
scroll to position [0, 266]
